Goal: Ask a question: Seek information or help from site administrators or community

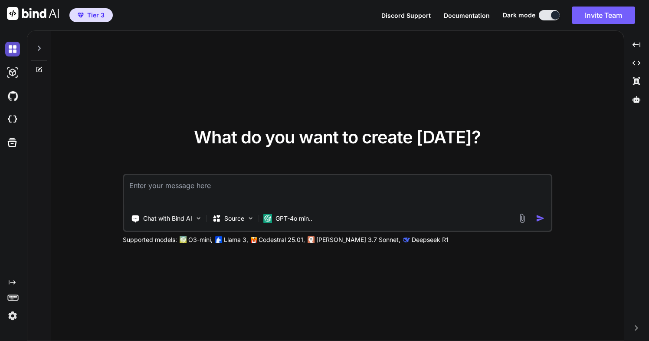
click at [12, 48] on img at bounding box center [12, 49] width 15 height 15
click at [154, 216] on p "Chat with Bind AI" at bounding box center [167, 218] width 49 height 9
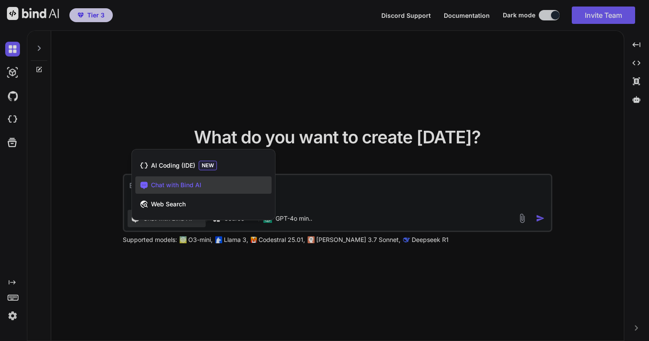
click at [180, 186] on span "Chat with Bind AI" at bounding box center [176, 185] width 50 height 9
type textarea "x"
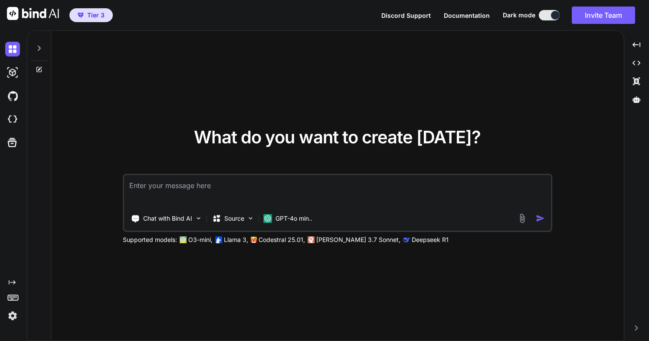
click at [158, 187] on textarea at bounding box center [337, 191] width 427 height 32
type textarea "l"
type textarea "x"
type textarea "le"
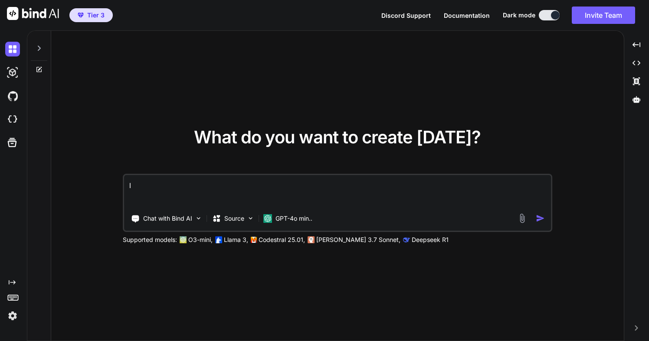
type textarea "x"
type textarea "let"
type textarea "x"
type textarea "let"
type textarea "x"
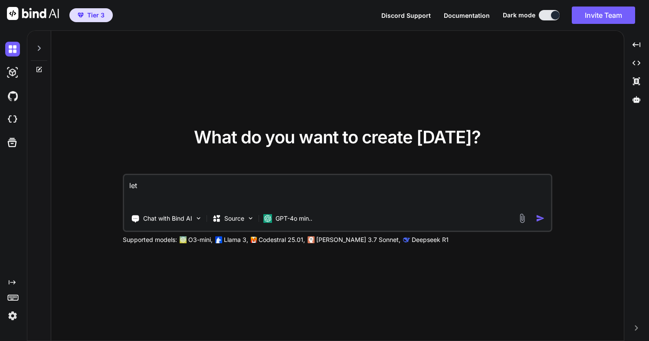
type textarea "let u"
type textarea "x"
type textarea "let us"
type textarea "x"
type textarea "let us"
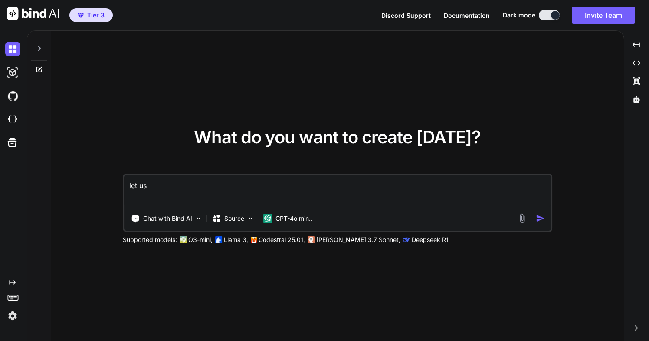
type textarea "x"
type textarea "let us c"
type textarea "x"
type textarea "let us ch"
type textarea "x"
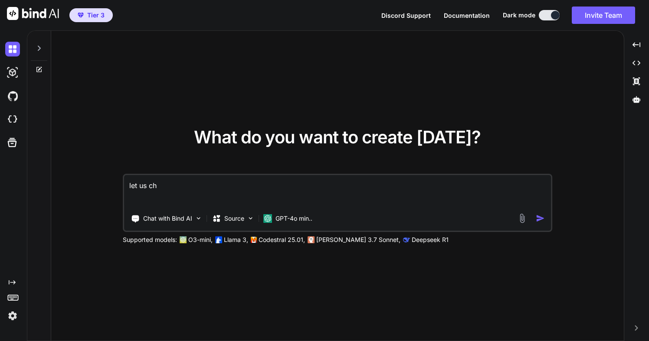
type textarea "let us che"
type textarea "x"
type textarea "let us chec"
type textarea "x"
type textarea "let us check"
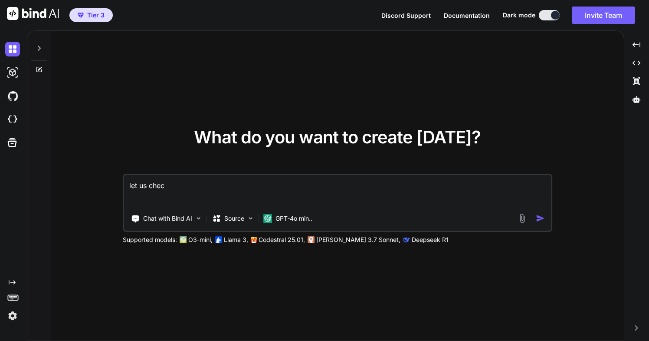
type textarea "x"
type textarea "let us check"
type textarea "x"
type textarea "let us check i"
type textarea "x"
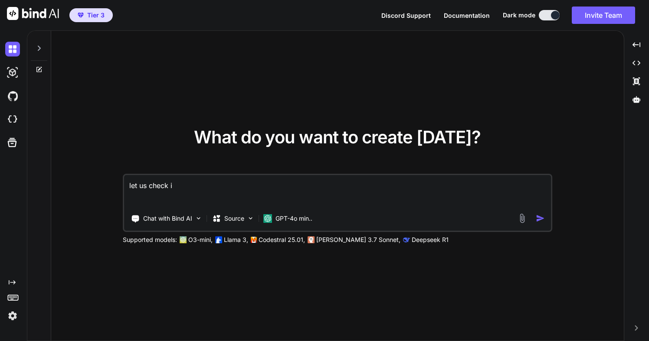
type textarea "let us check if"
type textarea "x"
type textarea "let us check if"
type textarea "x"
type textarea "let us check if t"
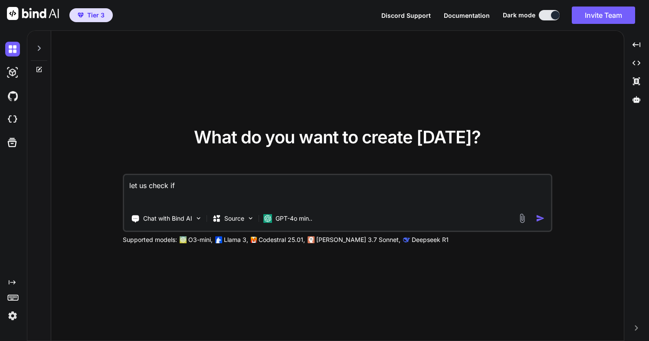
type textarea "x"
type textarea "let us check if th"
type textarea "x"
type textarea "let us check if thi"
type textarea "x"
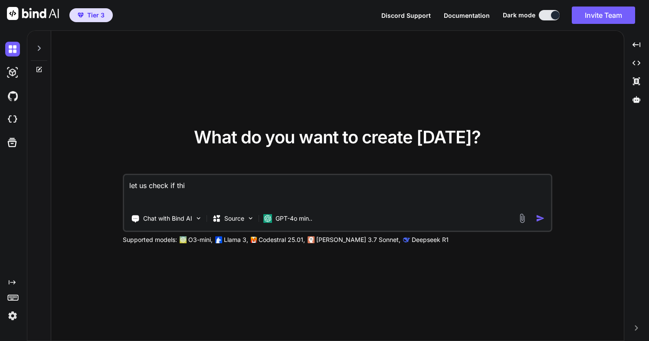
type textarea "let us check if this"
type textarea "x"
type textarea "let us check if this"
type textarea "x"
type textarea "let us check if this i"
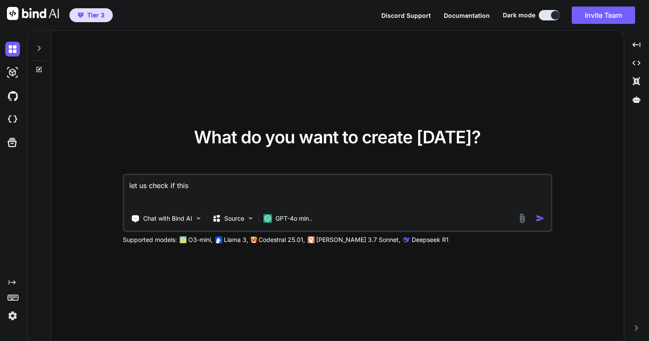
type textarea "x"
type textarea "let us check if this is"
type textarea "x"
type textarea "let us check if this is"
type textarea "x"
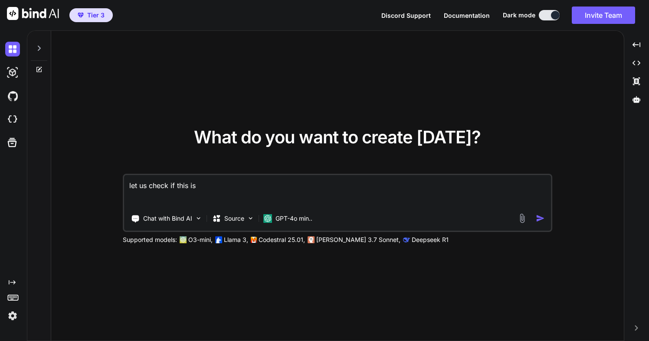
type textarea "let us check if this is w"
type textarea "x"
type textarea "let us check if this is wo"
type textarea "x"
type textarea "let us check if this is wor"
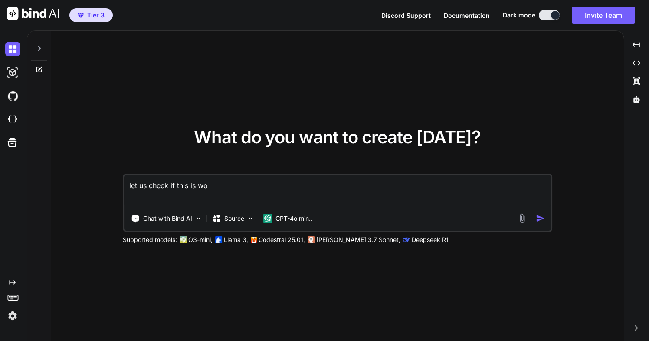
type textarea "x"
type textarea "let us check if this is wort"
type textarea "x"
type textarea "let us check if this is worth"
type textarea "x"
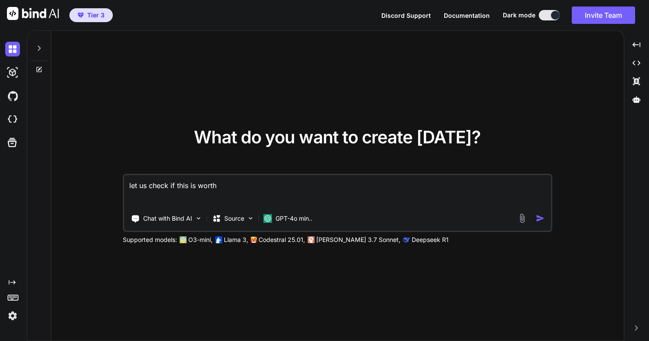
type textarea "let us check if this is worth"
type textarea "x"
type textarea "let us check if this is worth b"
type textarea "x"
type textarea "let us check if this is worth bu"
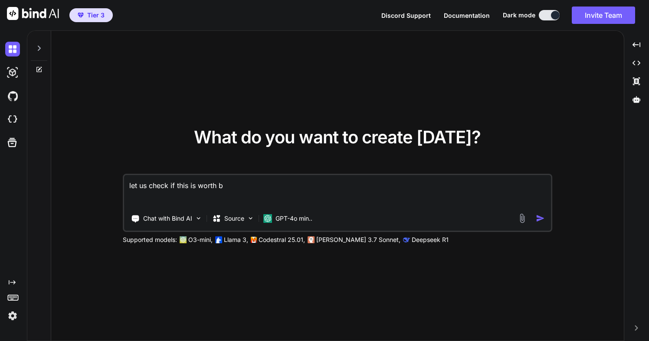
type textarea "x"
type textarea "let us check if this is worth buy"
type textarea "x"
type textarea "let us check if this is worth buyi"
type textarea "x"
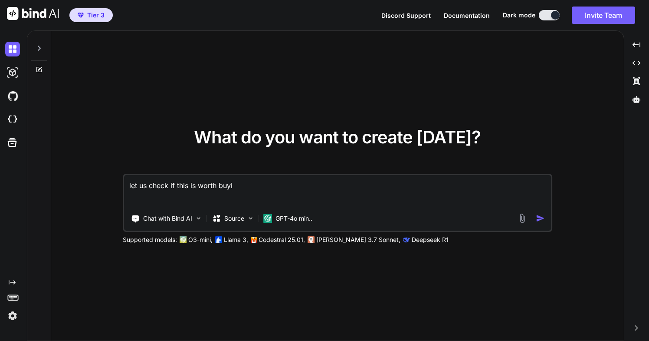
type textarea "let us check if this is worth buyin"
type textarea "x"
type textarea "let us check if this is worth buying"
type textarea "x"
type textarea "let us check if this is worth buying"
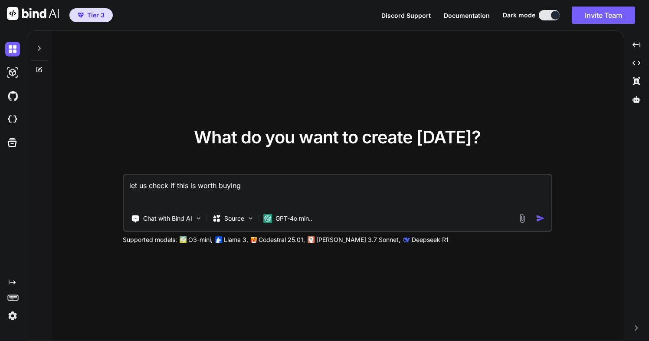
type textarea "x"
type textarea "let us check if this is worth buying f"
type textarea "x"
type textarea "let us check if this is worth buying fo"
type textarea "x"
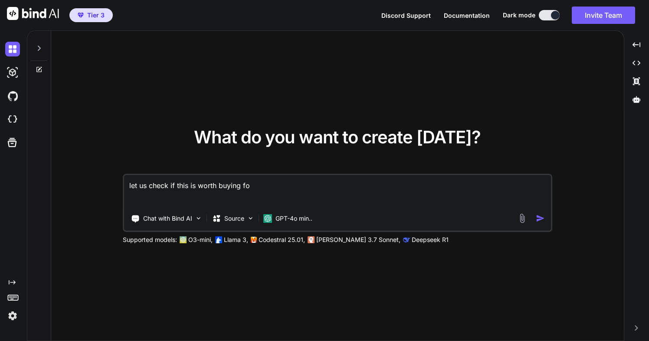
type textarea "let us check if this is worth buying for"
type textarea "x"
type textarea "let us check if this is worth buying for"
type textarea "x"
type textarea "let us check if this is worth buying for d"
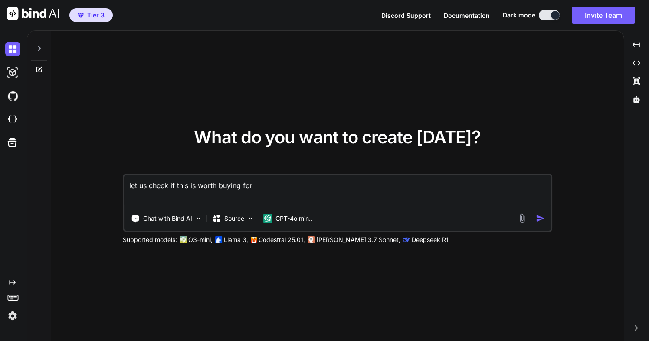
type textarea "x"
type textarea "let us check if this is worth buying for do"
type textarea "x"
type textarea "let us check if this is worth buying for doi"
type textarea "x"
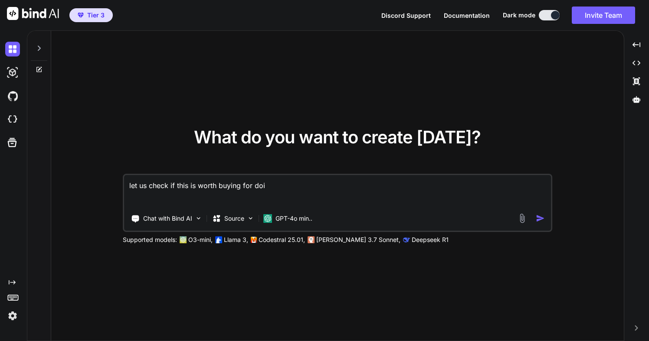
type textarea "let us check if this is worth buying for doin"
type textarea "x"
type textarea "let us check if this is worth buying for doing"
type textarea "x"
type textarea "let us check if this is worth buying for doing"
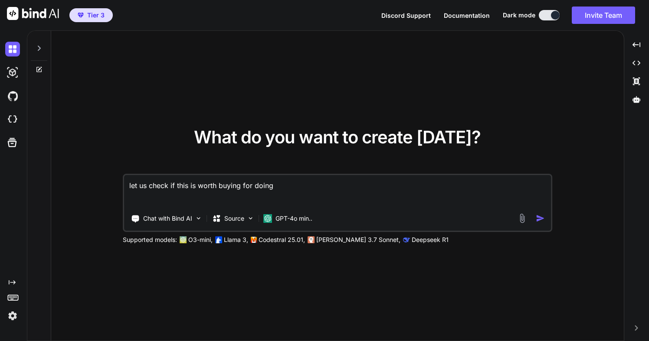
type textarea "x"
type textarea "let us check if this is worth buying for doing m"
type textarea "x"
type textarea "let us check if this is worth buying for doing my"
type textarea "x"
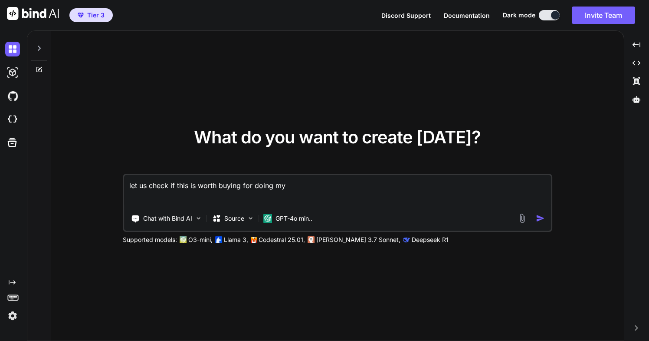
type textarea "let us check if this is worth buying for doing my"
type textarea "x"
type textarea "let us check if this is worth buying for doing my A"
type textarea "x"
type textarea "let us check if this is worth buying for doing my Ai"
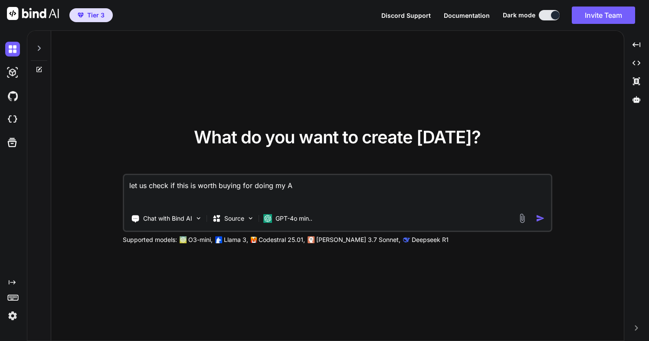
type textarea "x"
type textarea "let us check if this is worth buying for doing my Ai"
type textarea "x"
type textarea "let us check if this is worth buying for doing my Ai a"
type textarea "x"
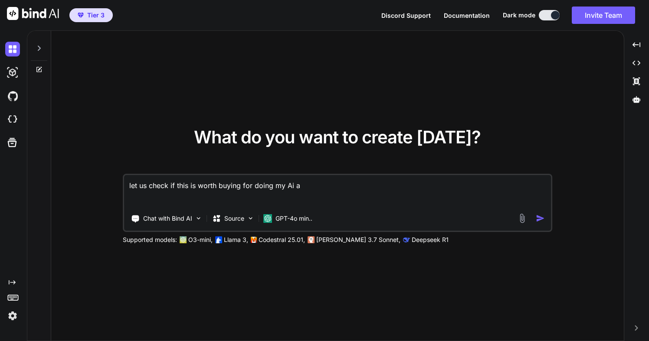
type textarea "let us check if this is worth buying for doing my Ai as"
type textarea "x"
type textarea "let us check if this is worth buying for doing my Ai ass"
type textarea "x"
type textarea "let us check if this is worth buying for doing my Ai assi"
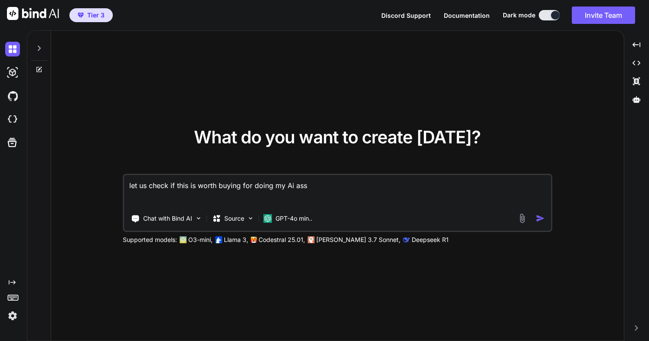
type textarea "x"
type textarea "let us check if this is worth buying for doing my Ai assis"
type textarea "x"
type textarea "let us check if this is worth buying for doing my Ai assist"
type textarea "x"
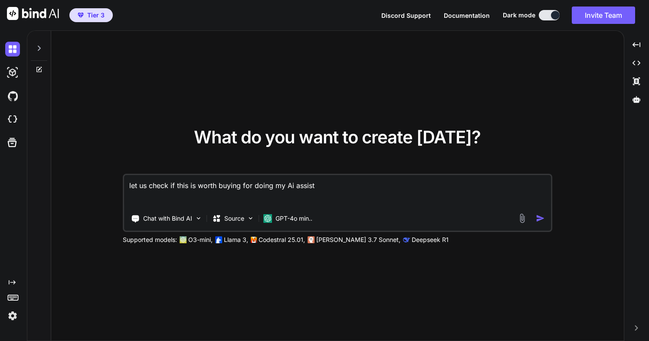
type textarea "let us check if this is worth buying for doing my Ai assiste"
type textarea "x"
type textarea "let us check if this is worth buying for doing my Ai assisted"
type textarea "x"
type textarea "let us check if this is worth buying for doing my Ai assisted"
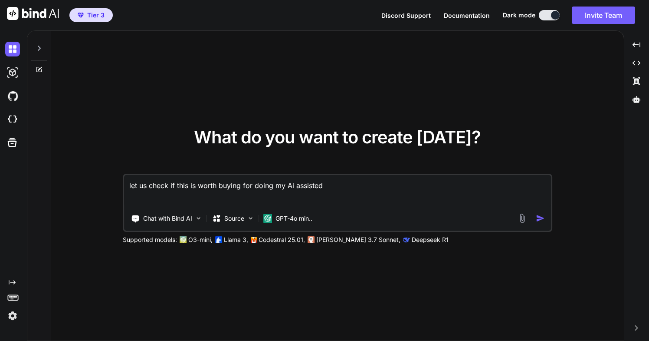
type textarea "x"
type textarea "let us check if this is worth buying for doing my Ai assisted A"
type textarea "x"
type textarea "let us check if this is worth buying for doing my Ai assisted"
type textarea "x"
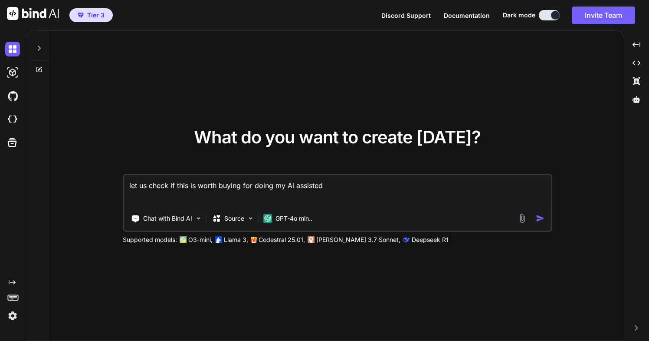
type textarea "let us check if this is worth buying for doing my Ai assisted a"
type textarea "x"
type textarea "let us check if this is worth buying for doing my Ai assisted ad"
type textarea "x"
type textarea "let us check if this is worth buying for doing my Ai assisted ads"
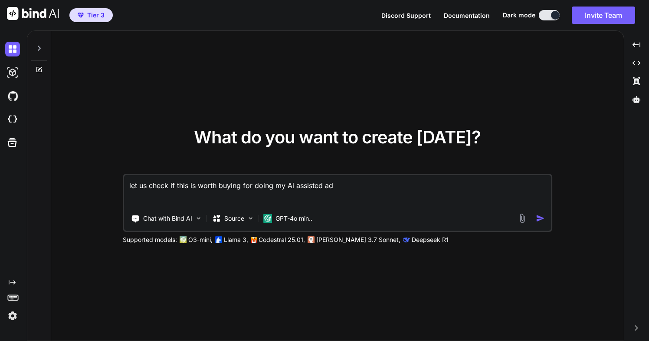
type textarea "x"
type textarea "let us check if this is worth buying for doing my Ai assisted ads"
type textarea "x"
type textarea "let us check if this is worth buying for doing my Ai assisted ads p"
type textarea "x"
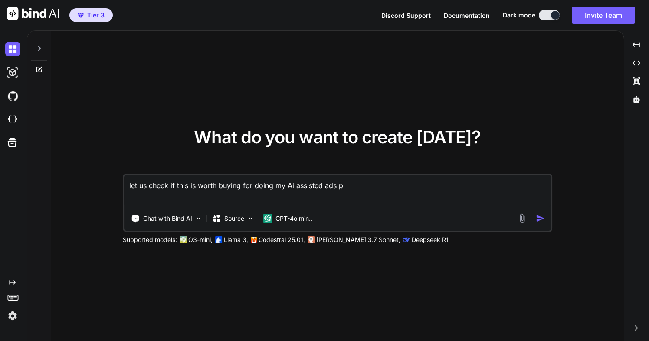
type textarea "let us check if this is worth buying for doing my Ai assisted ads pr"
type textarea "x"
type textarea "let us check if this is worth buying for doing my Ai assisted ads pro"
type textarea "x"
type textarea "let us check if this is worth buying for doing my Ai assisted ads proj"
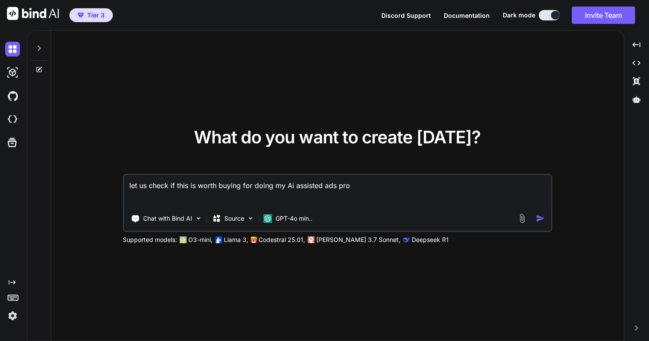
type textarea "x"
type textarea "let us check if this is worth buying for doing my Ai assisted ads proje"
type textarea "x"
type textarea "let us check if this is worth buying for doing my Ai assisted ads projec"
type textarea "x"
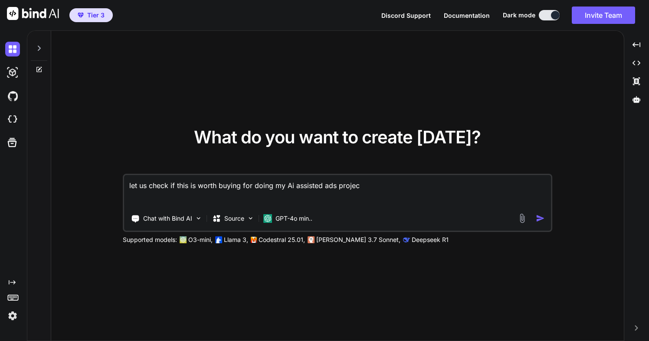
type textarea "let us check if this is worth buying for doing my Ai assisted ads project"
type textarea "x"
type textarea "let us check if this is worth buying for doing my Ai assisted ads project"
type textarea "x"
type textarea "let us check if this is worth buying for doing my Ai assisted ads project f"
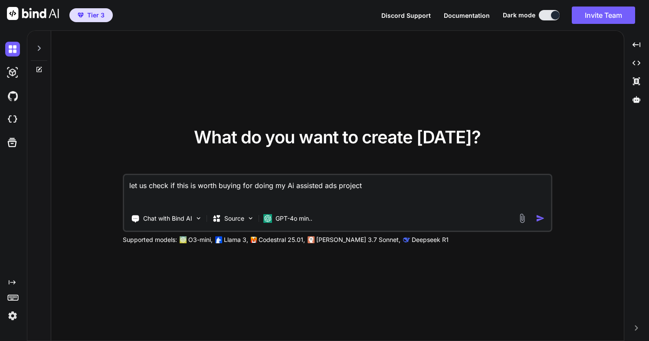
type textarea "x"
type textarea "let us check if this is worth buying for doing my Ai assisted ads project fo"
type textarea "x"
type textarea "let us check if this is worth buying for doing my Ai assisted ads project for"
type textarea "x"
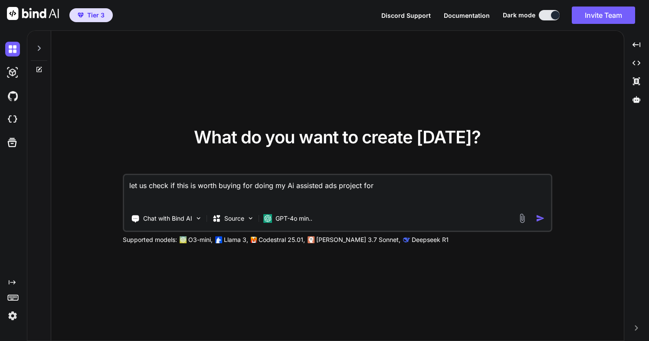
type textarea "let us check if this is worth buying for doing my Ai assisted ads project for"
type textarea "x"
type textarea "let us check if this is worth buying for doing my Ai assisted ads project for m"
type textarea "x"
type textarea "let us check if this is worth buying for doing my Ai assisted ads project for my"
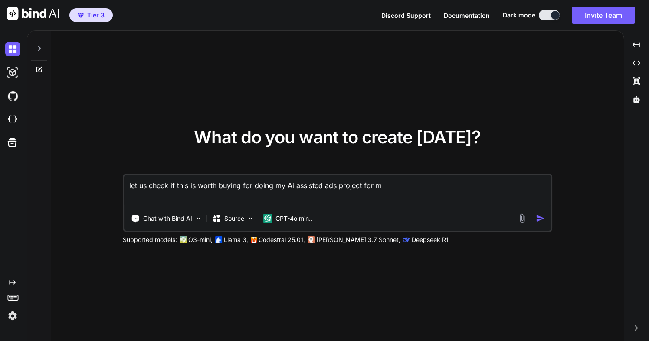
type textarea "x"
type textarea "let us check if this is worth buying for doing my Ai assisted ads project for my"
type textarea "x"
type textarea "let us check if this is worth buying for doing my Ai assisted ads project for m…"
type textarea "x"
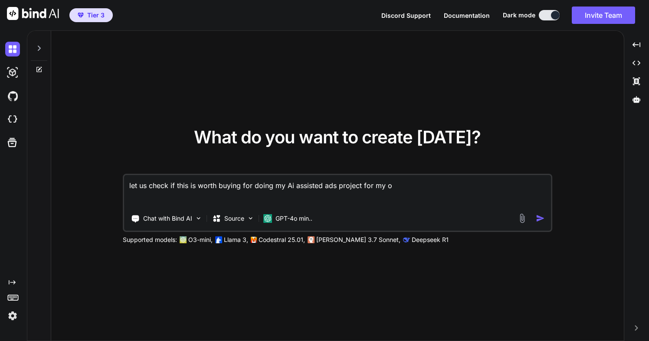
type textarea "let us check if this is worth buying for doing my Ai assisted ads project for m…"
type textarea "x"
type textarea "let us check if this is worth buying for doing my Ai assisted ads project for m…"
type textarea "x"
type textarea "let us check if this is worth buying for doing my Ai assisted ads project for m…"
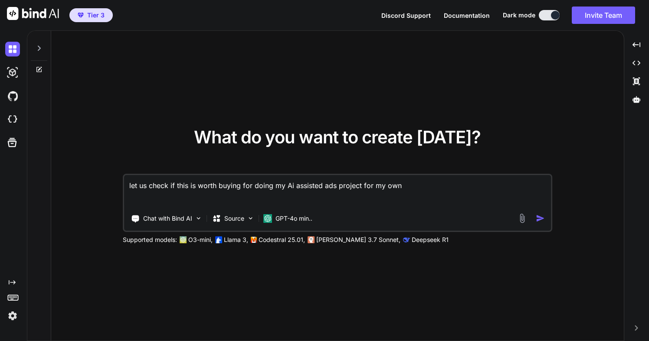
type textarea "x"
type textarea "let us check if this is worth buying for doing my Ai assisted ads project for m…"
type textarea "x"
type textarea "let us check if this is worth buying for doing my Ai assisted ads project for m…"
type textarea "x"
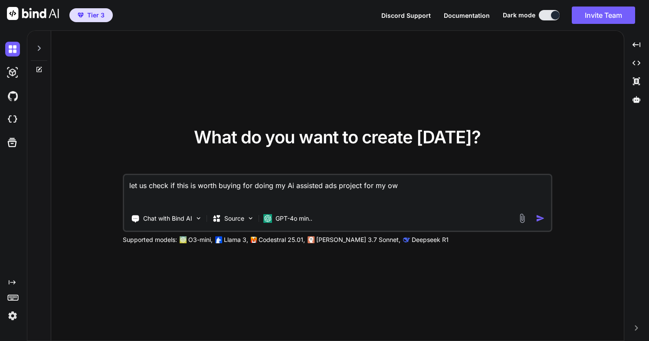
type textarea "let us check if this is worth buying for doing my Ai assisted ads project for m…"
type textarea "x"
type textarea "let us check if this is worth buying for doing my Ai assisted ads project for my"
type textarea "x"
type textarea "let us check if this is worth buying for doing my Ai assisted ads project for my"
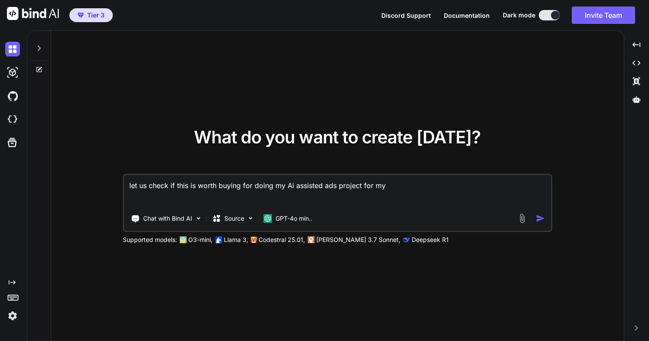
type textarea "x"
type textarea "let us check if this is worth buying for doing my Ai assisted ads project for m"
type textarea "x"
type textarea "let us check if this is worth buying for doing my Ai assisted ads project for"
type textarea "x"
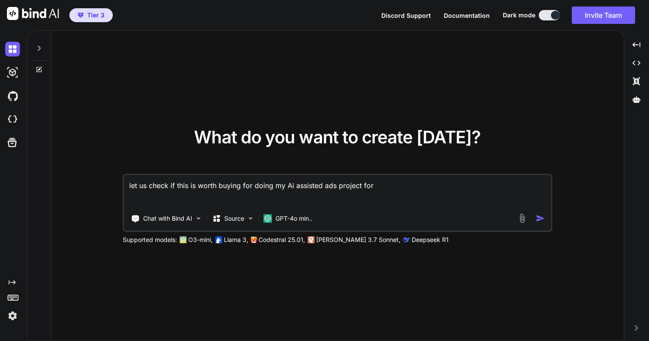
type textarea "let us check if this is worth buying for doing my Ai assisted ads project for t"
type textarea "x"
type textarea "let us check if this is worth buying for doing my Ai assisted ads project for te"
type textarea "x"
type textarea "let us check if this is worth buying for doing my Ai assisted ads project for t…"
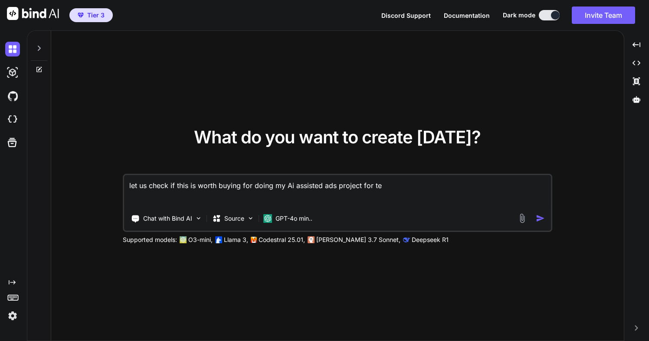
type textarea "x"
type textarea "let us check if this is worth buying for doing my Ai assisted ads project for t…"
type textarea "x"
type textarea "let us check if this is worth buying for doing my Ai assisted ads project for t…"
type textarea "x"
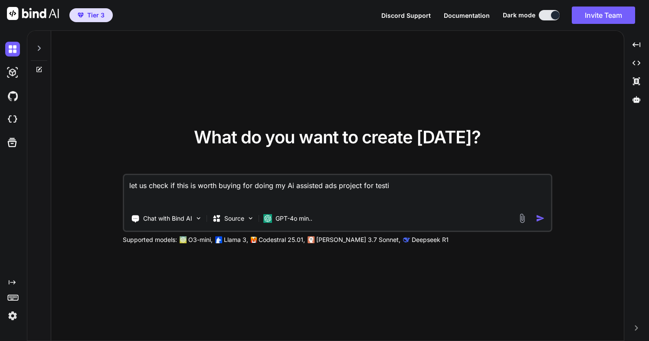
type textarea "let us check if this is worth buying for doing my Ai assisted ads project for t…"
paste textarea "[URL][DOMAIN_NAME]"
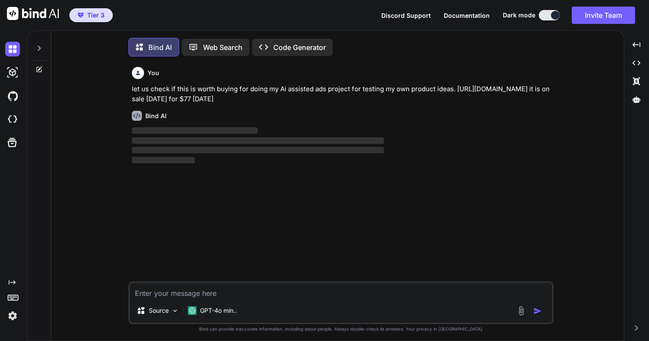
scroll to position [4, 0]
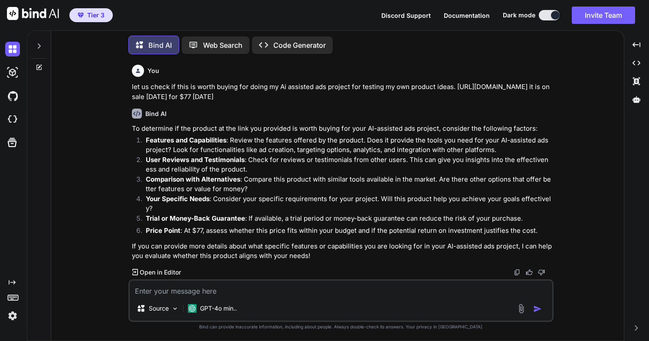
click at [241, 288] on textarea at bounding box center [341, 288] width 423 height 16
click at [17, 47] on img at bounding box center [12, 49] width 15 height 15
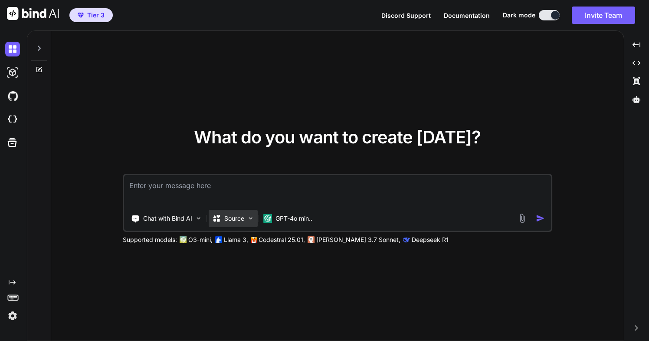
click at [250, 218] on img at bounding box center [250, 217] width 7 height 7
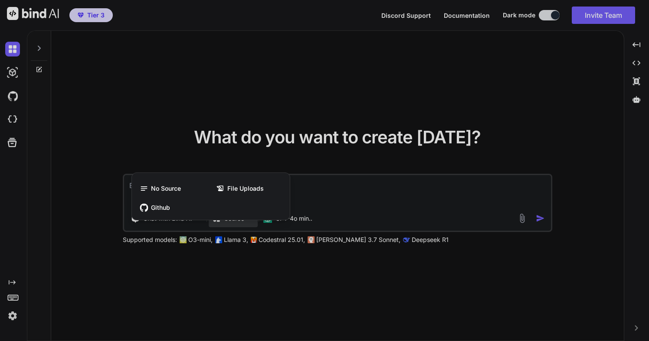
click at [250, 218] on div "No Source File Uploads Github" at bounding box center [211, 197] width 158 height 43
click at [309, 217] on div at bounding box center [324, 170] width 649 height 341
